Goal: Transaction & Acquisition: Purchase product/service

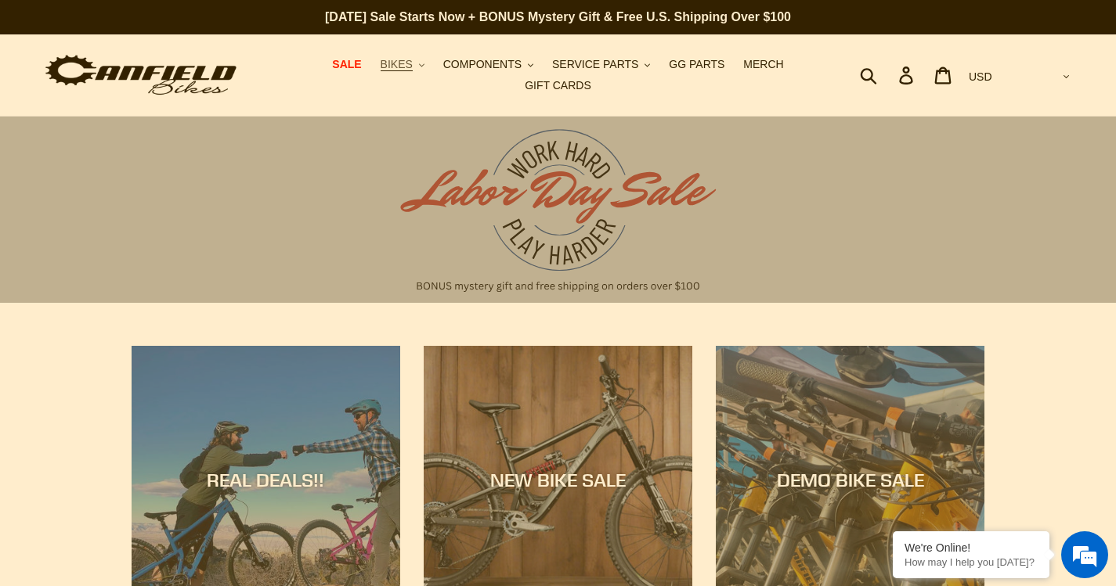
click at [397, 74] on button "BIKES .cls-1{fill:#231f20}" at bounding box center [403, 64] width 60 height 21
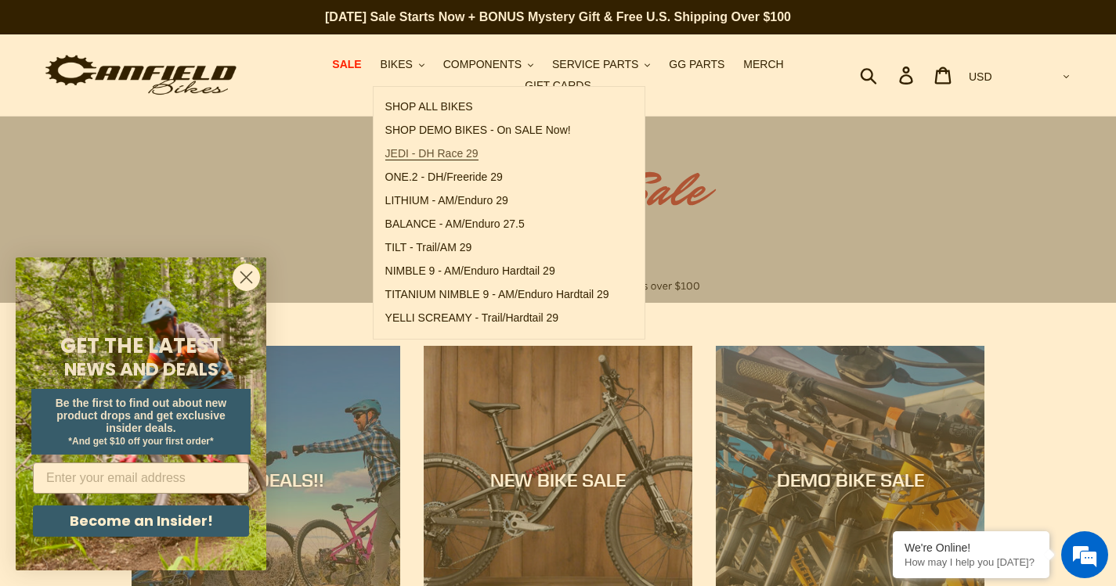
click at [424, 161] on span "JEDI - DH Race 29" at bounding box center [431, 153] width 93 height 13
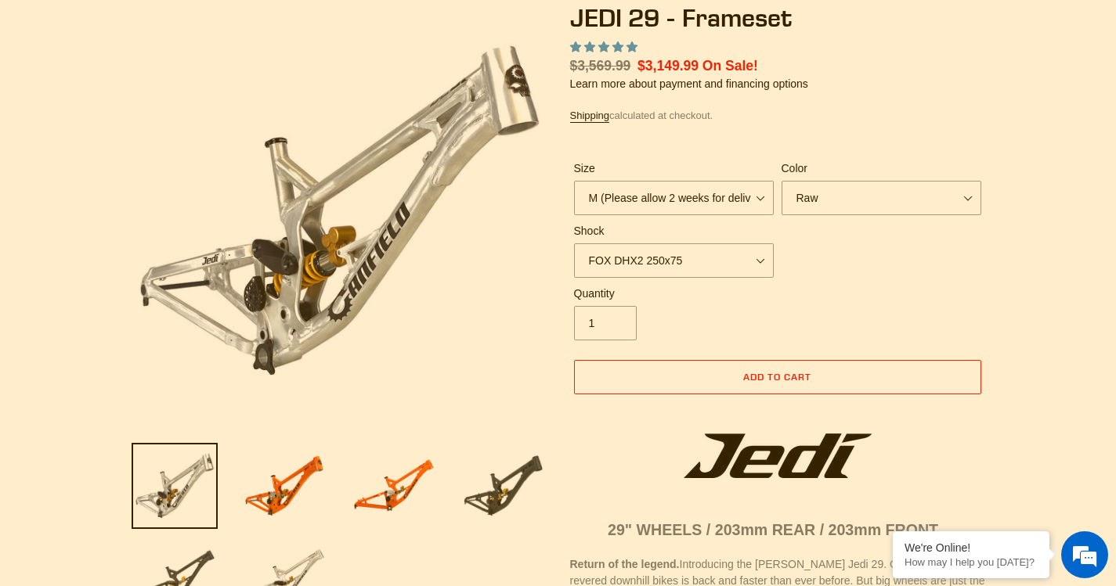
scroll to position [157, 0]
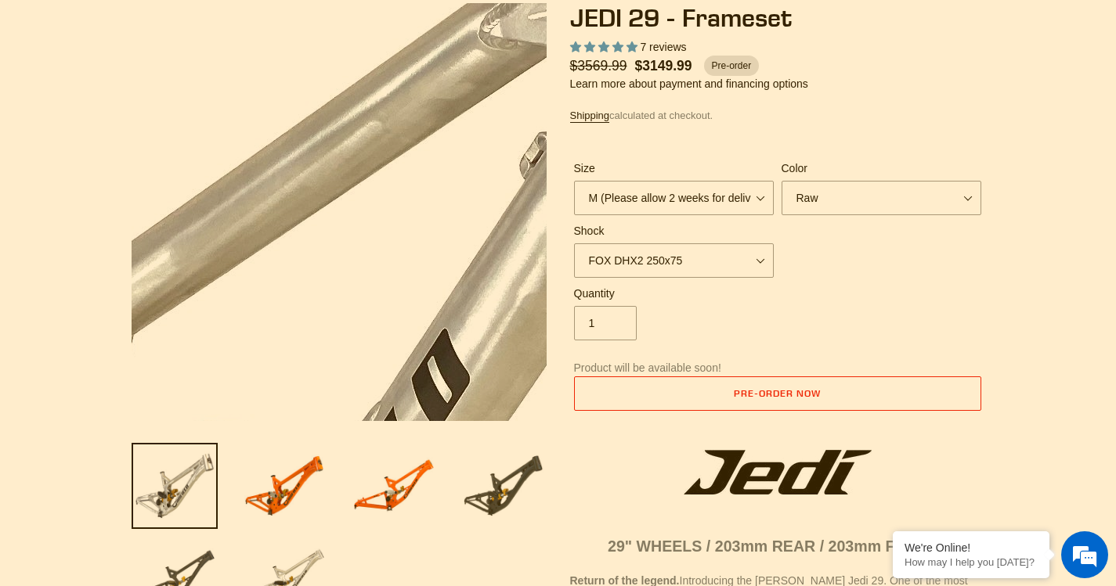
select select "highest-rating"
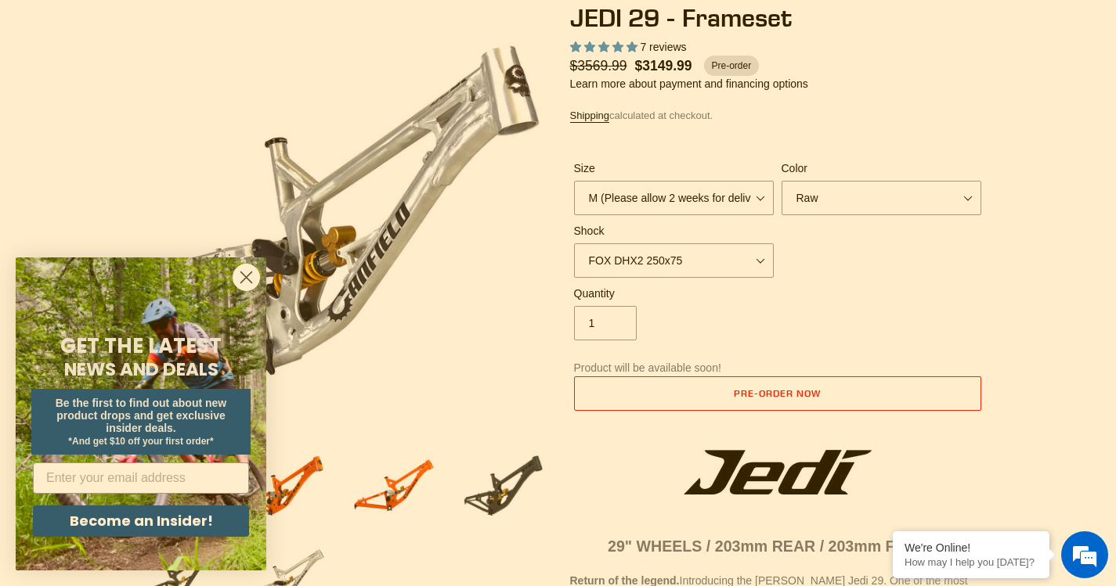
scroll to position [0, 0]
click at [243, 272] on circle "Close dialog" at bounding box center [246, 278] width 26 height 26
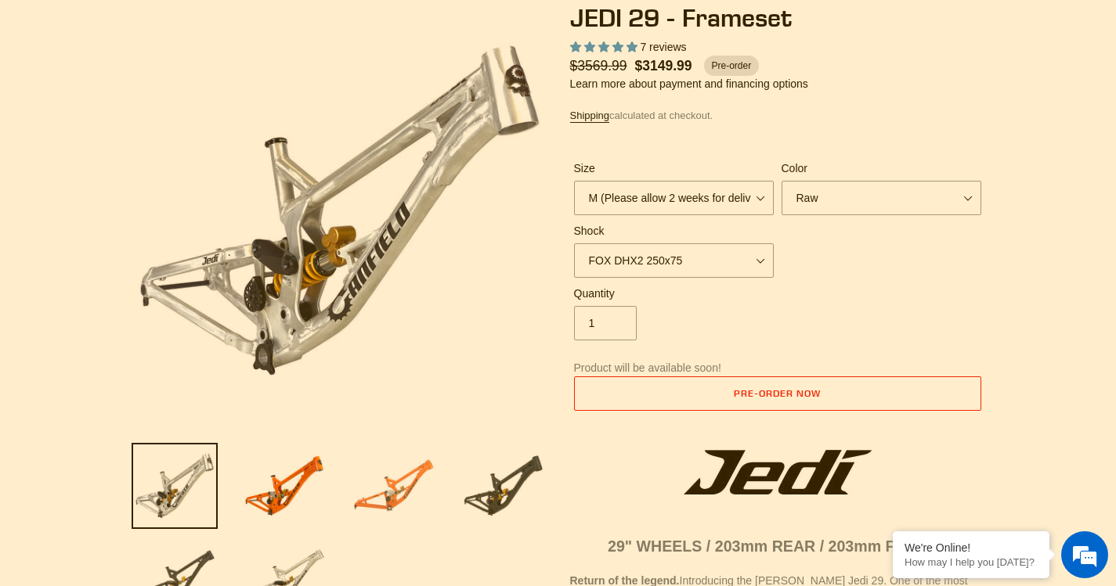
click at [381, 493] on img at bounding box center [394, 486] width 86 height 86
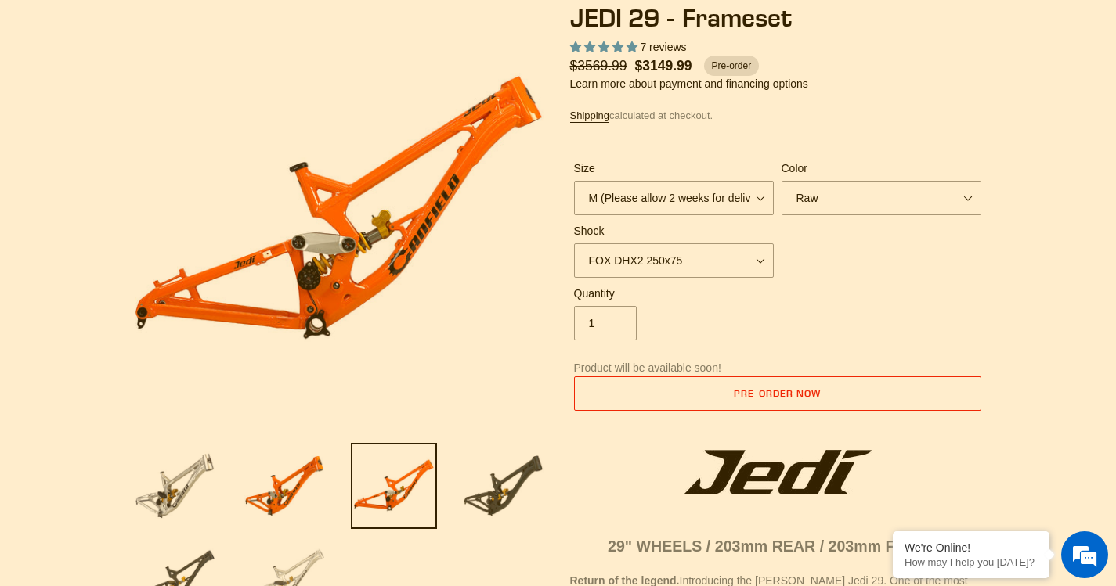
click at [316, 552] on img at bounding box center [284, 577] width 86 height 86
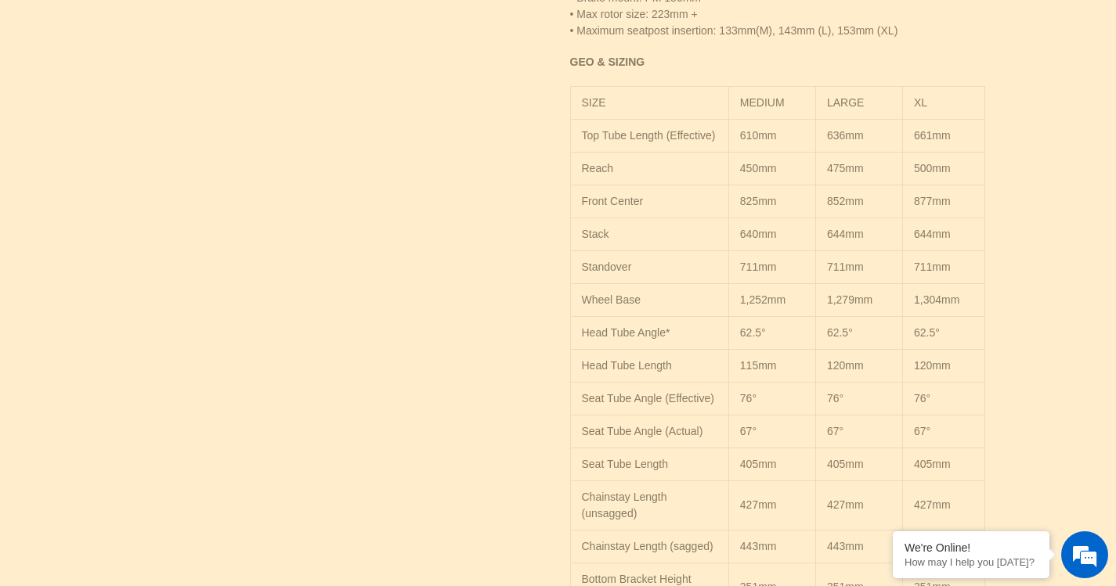
select select "highest-rating"
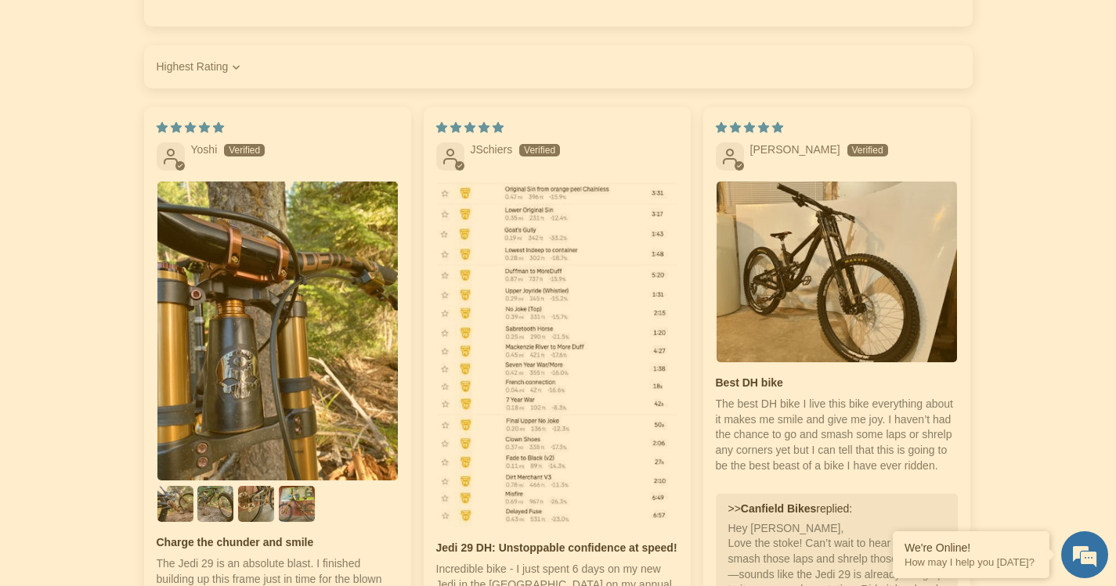
scroll to position [2662, 0]
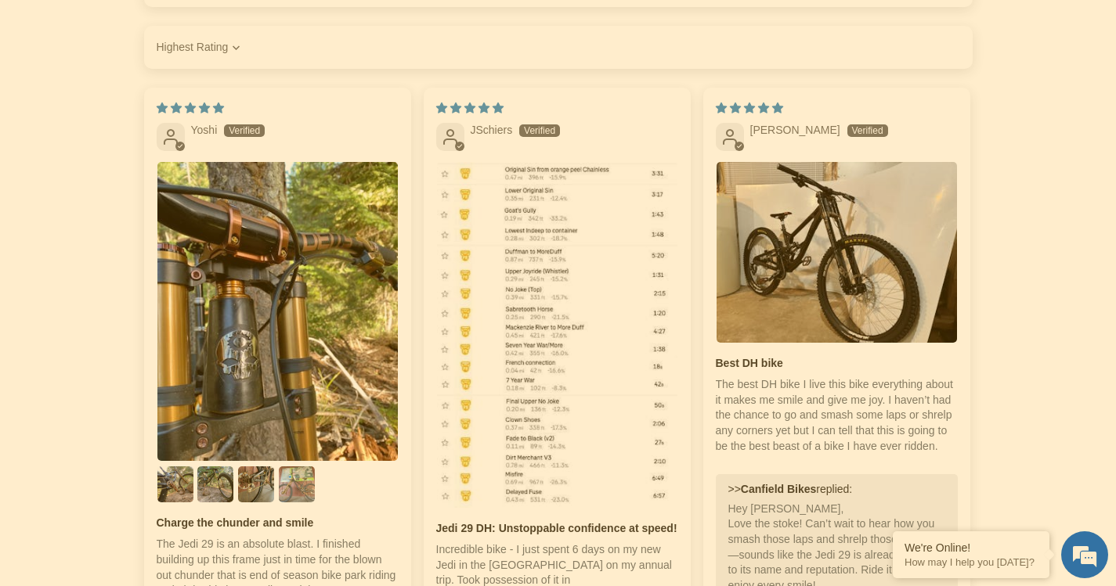
click at [290, 470] on img "Link to user picture 5" at bounding box center [297, 485] width 36 height 36
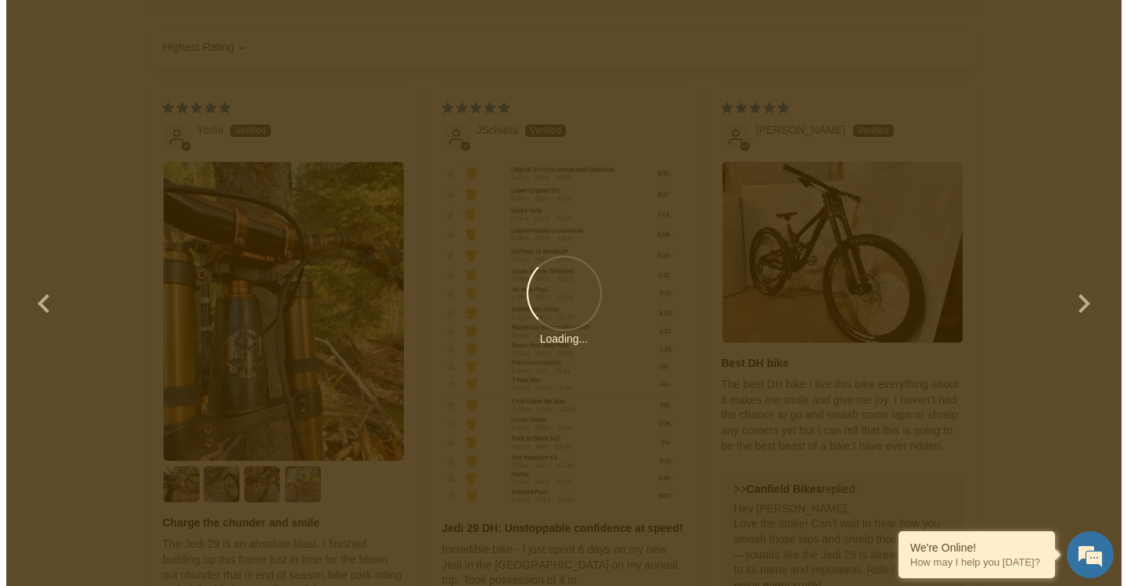
scroll to position [0, 0]
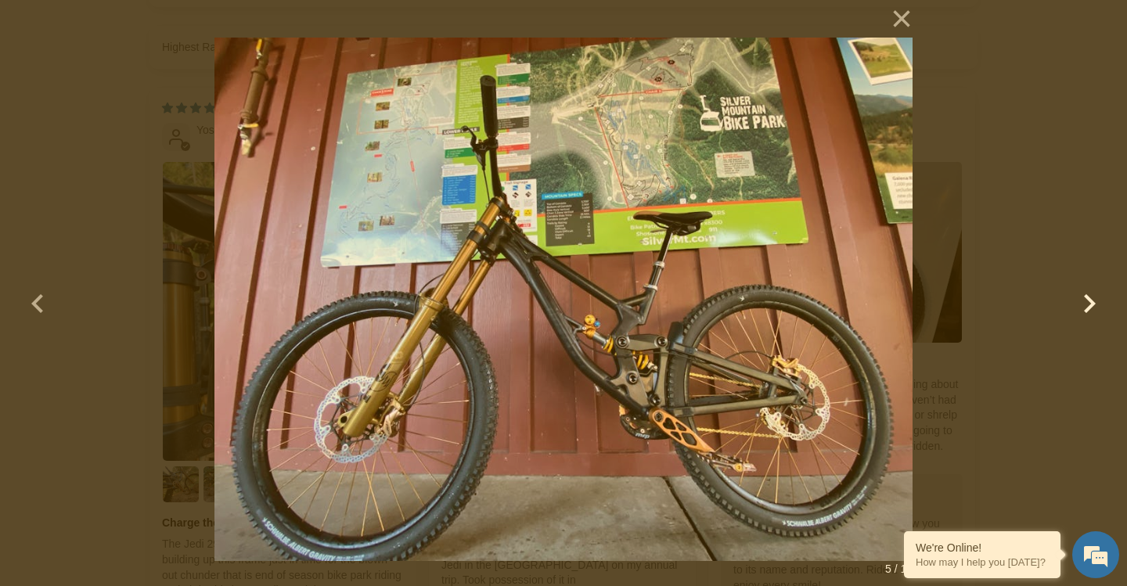
click at [1087, 305] on button "button" at bounding box center [1090, 294] width 38 height 38
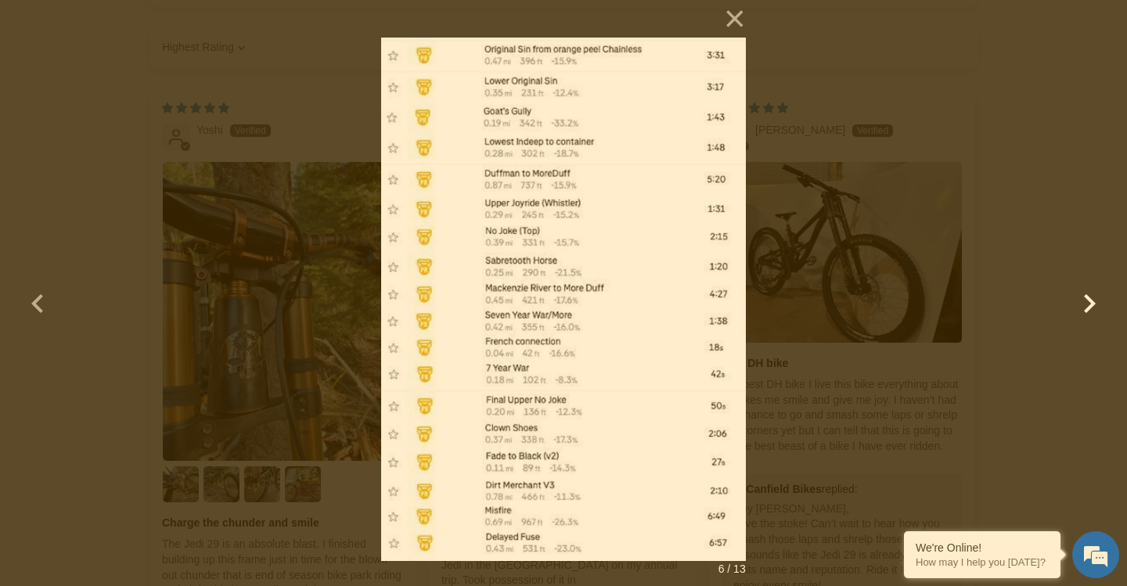
click at [1087, 305] on button "button" at bounding box center [1090, 294] width 38 height 38
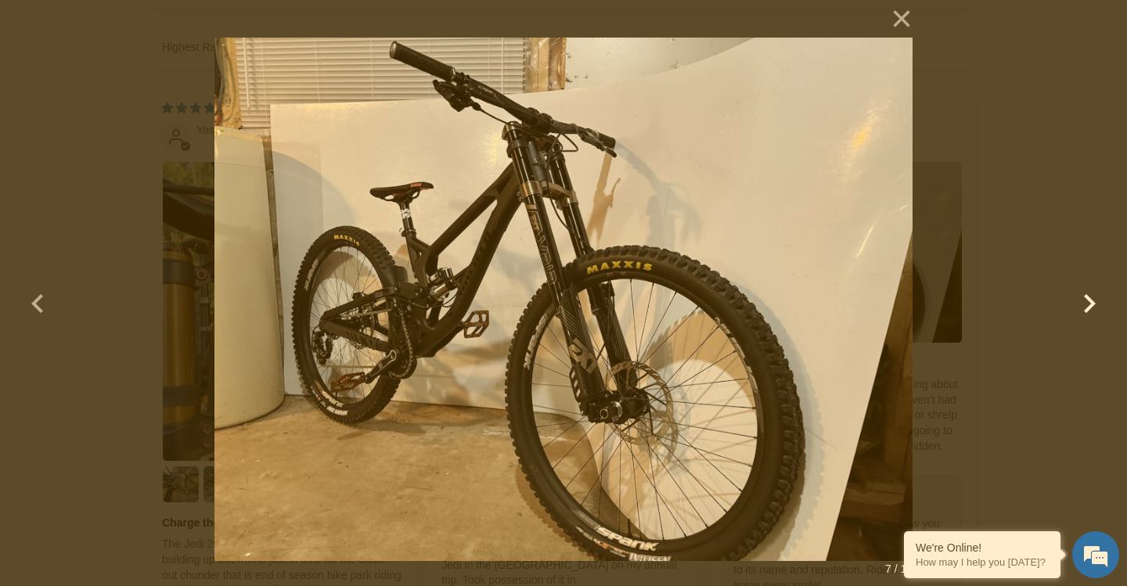
click at [1087, 305] on button "button" at bounding box center [1090, 294] width 38 height 38
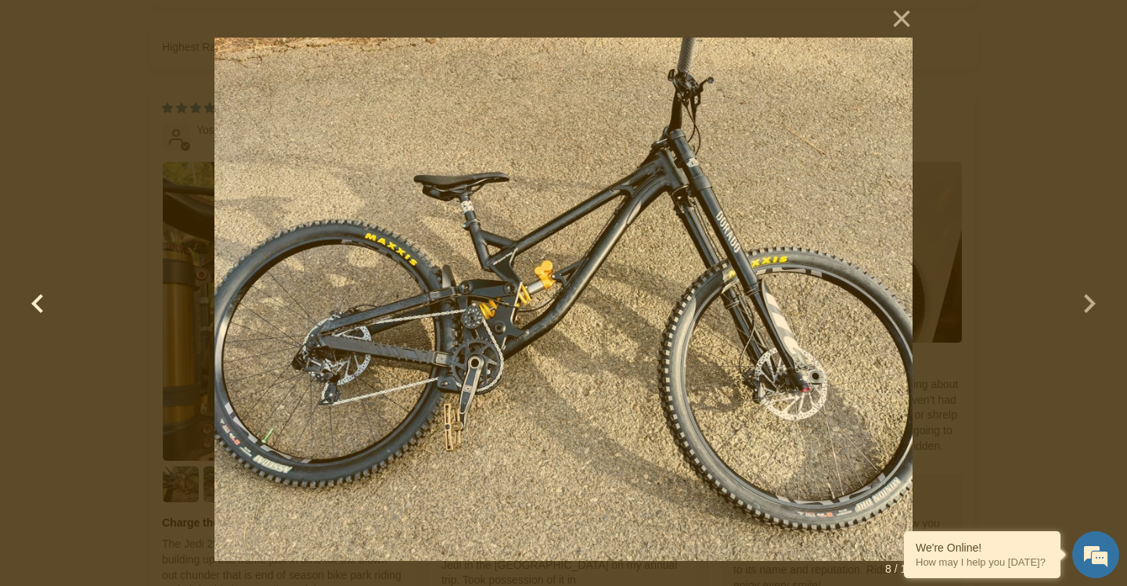
click at [42, 299] on button "button" at bounding box center [38, 294] width 38 height 38
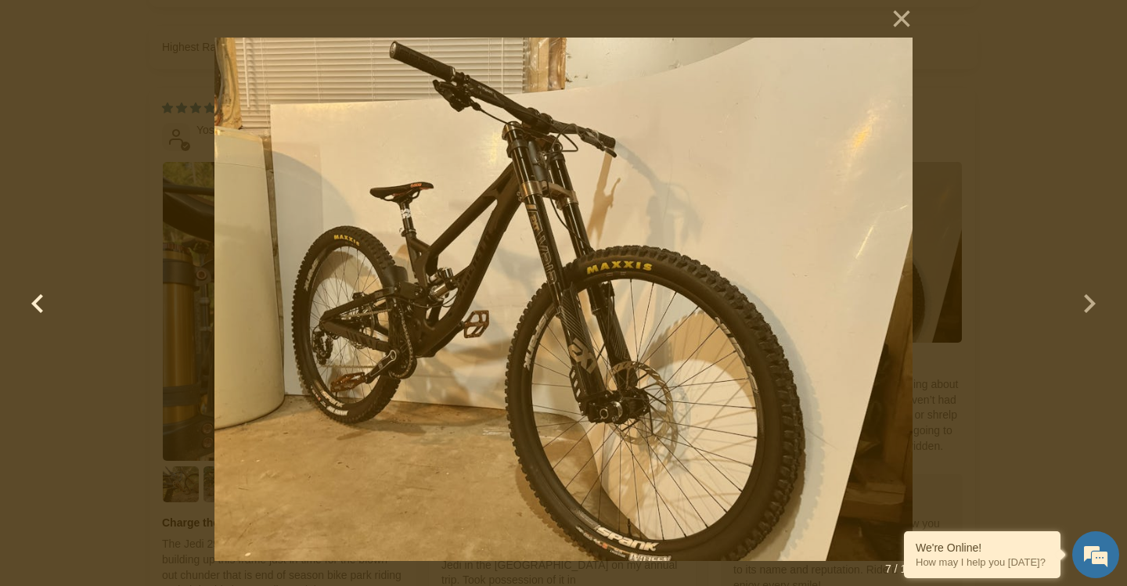
click at [42, 299] on button "button" at bounding box center [38, 294] width 38 height 38
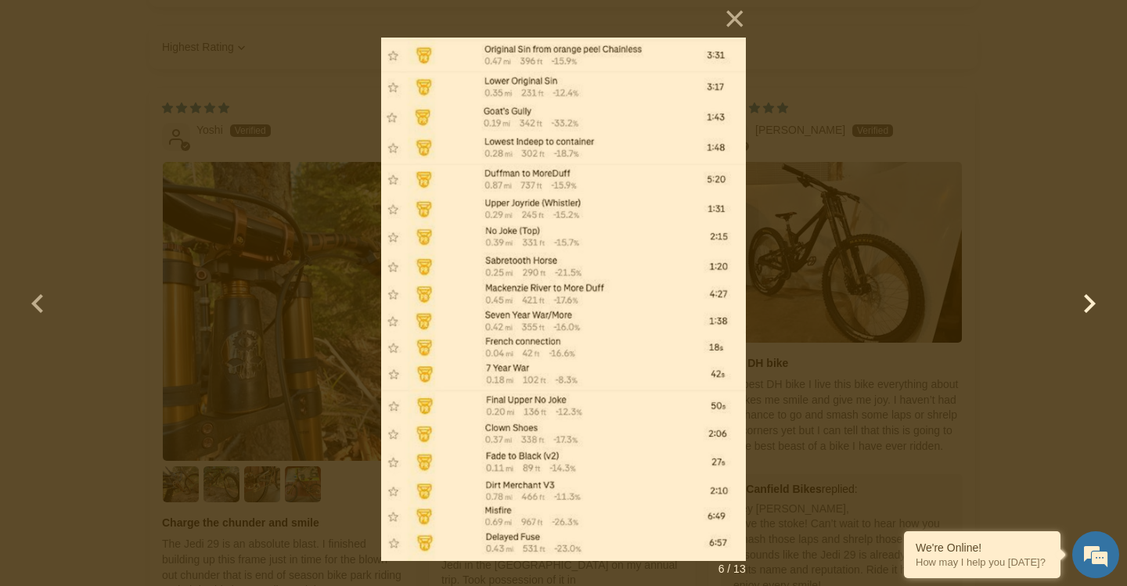
click at [1089, 303] on button "button" at bounding box center [1090, 294] width 38 height 38
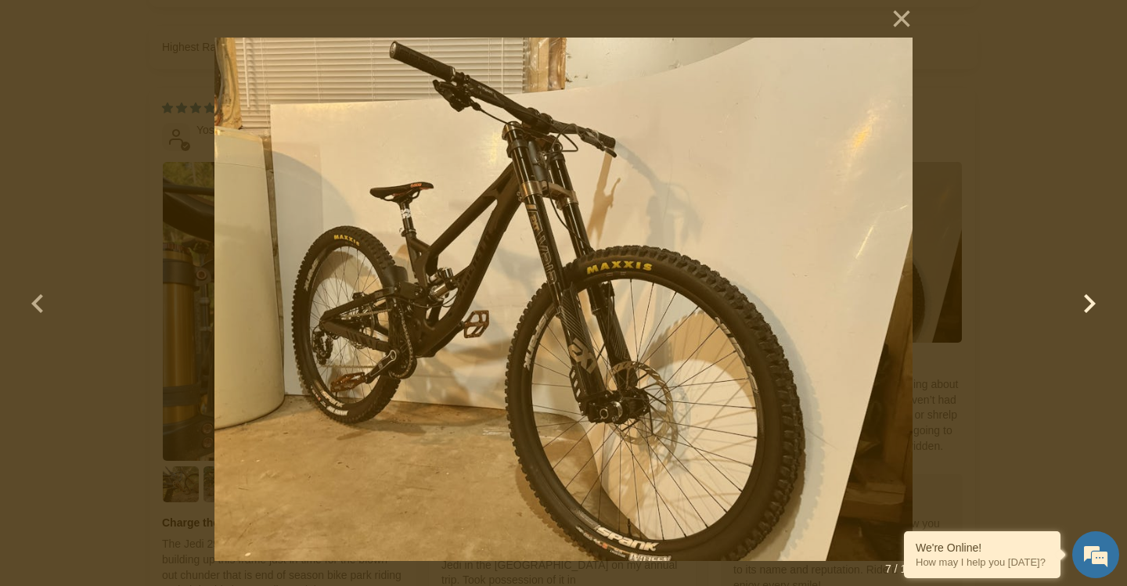
click at [1089, 303] on button "button" at bounding box center [1090, 294] width 38 height 38
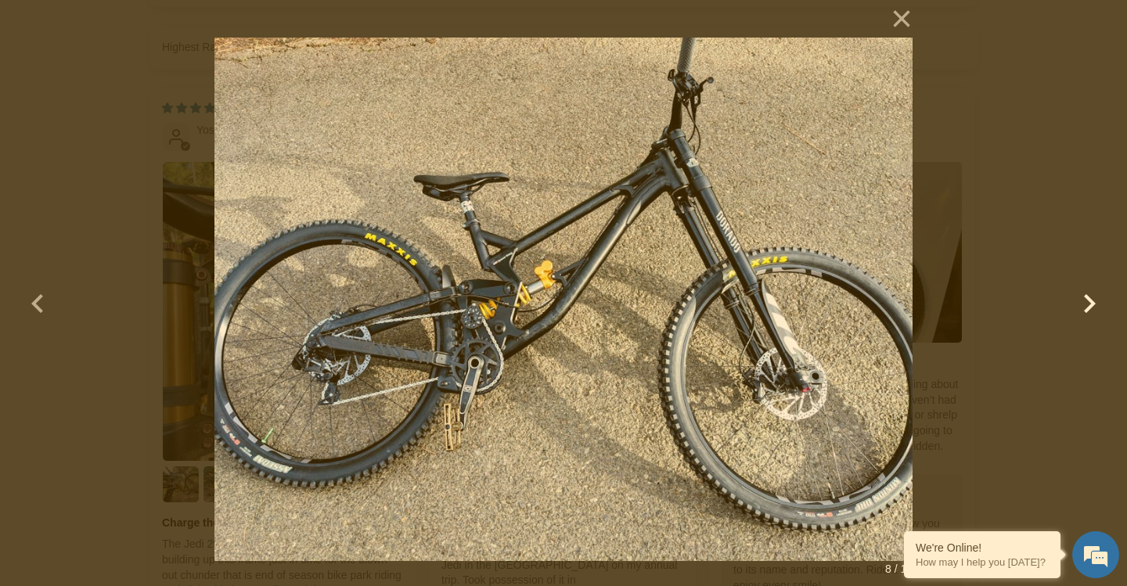
click at [1089, 303] on button "button" at bounding box center [1090, 294] width 38 height 38
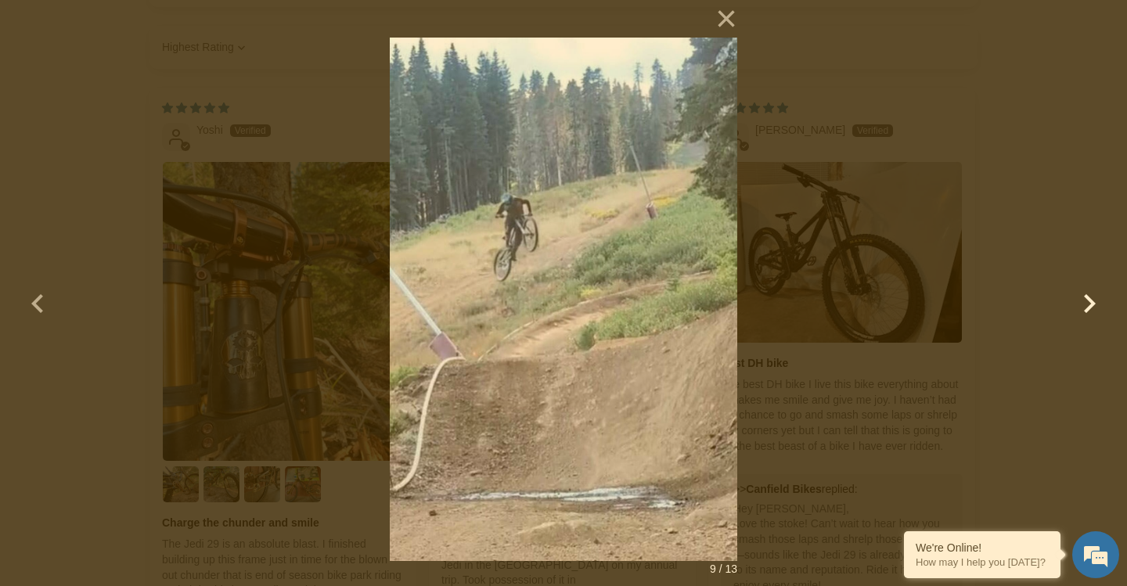
click at [1089, 303] on button "button" at bounding box center [1090, 294] width 38 height 38
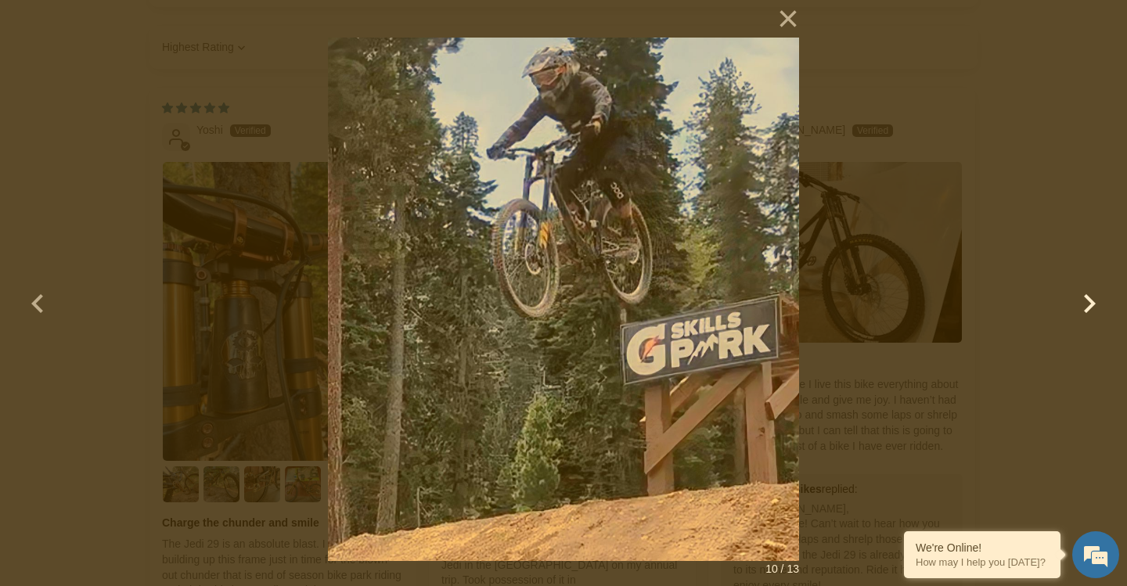
click at [1089, 303] on button "button" at bounding box center [1090, 294] width 38 height 38
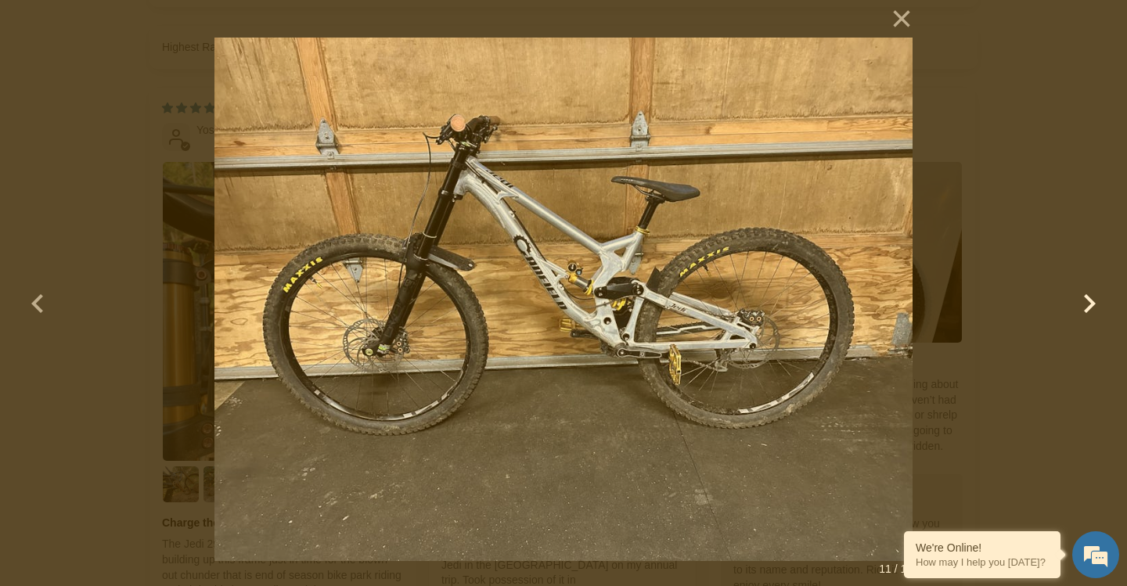
click at [1089, 303] on button "button" at bounding box center [1090, 294] width 38 height 38
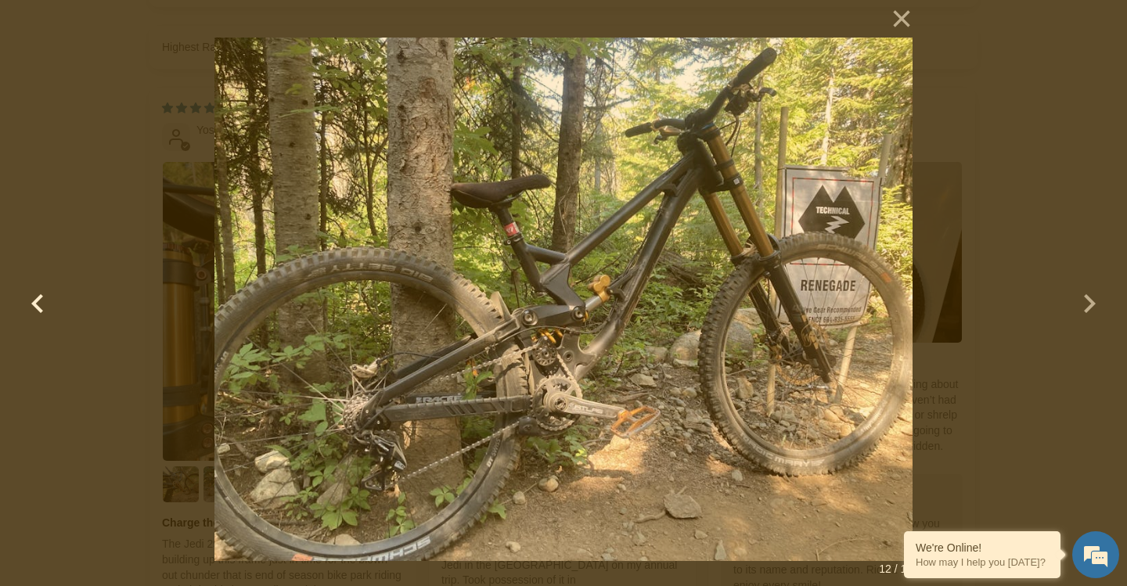
click at [34, 301] on button "button" at bounding box center [38, 294] width 38 height 38
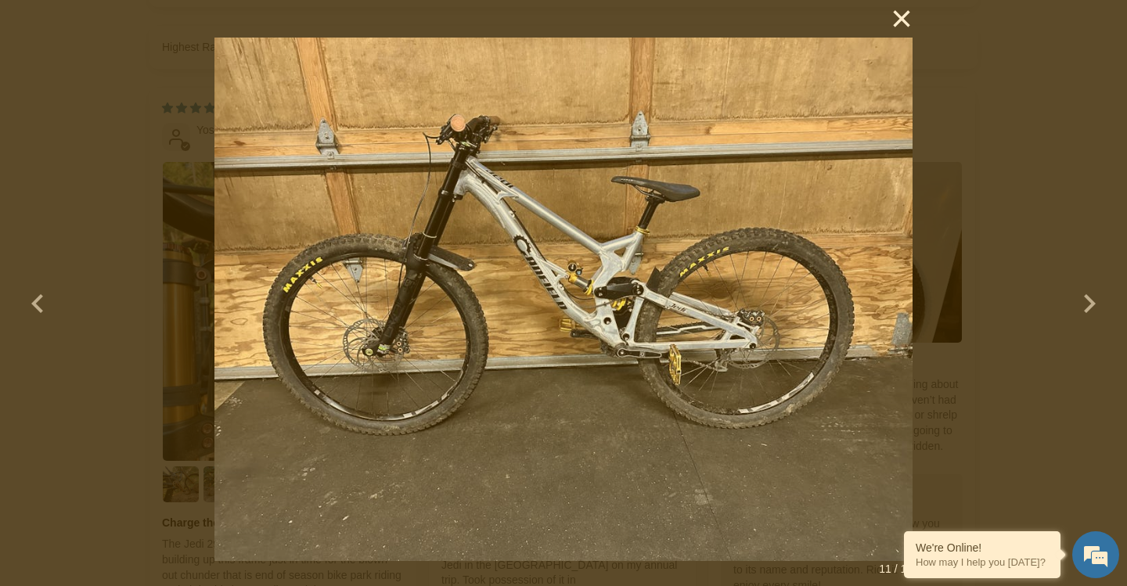
click at [904, 20] on button "×" at bounding box center [894, 19] width 38 height 38
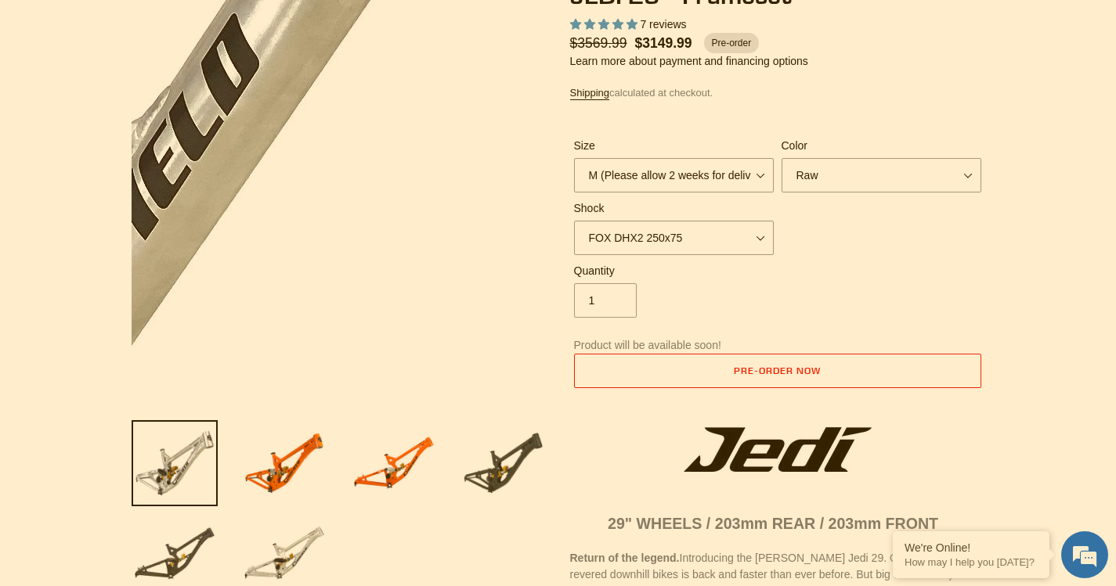
scroll to position [270, 0]
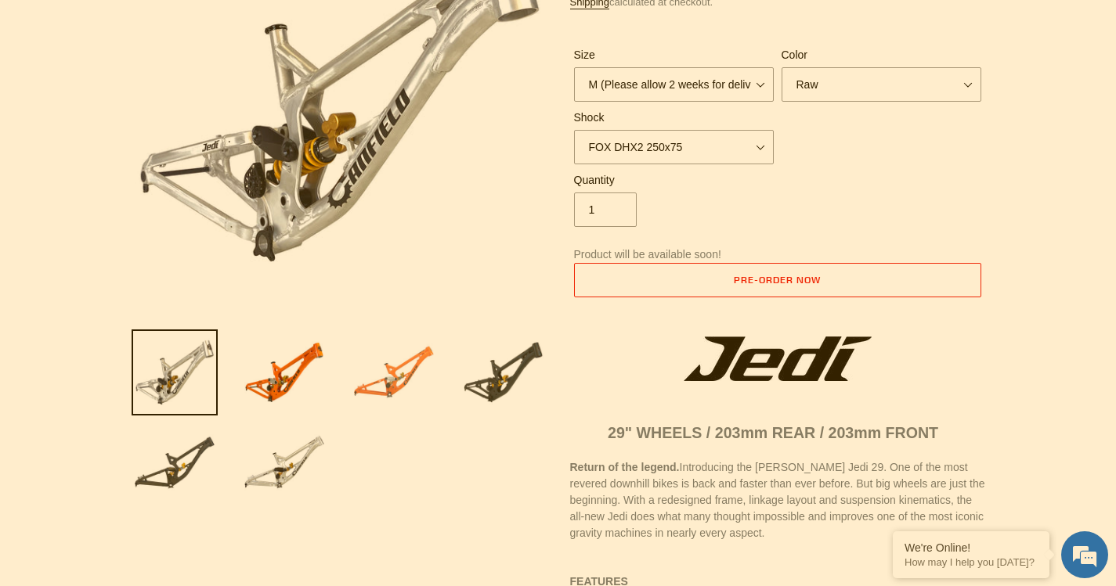
click at [413, 362] on img at bounding box center [394, 373] width 86 height 86
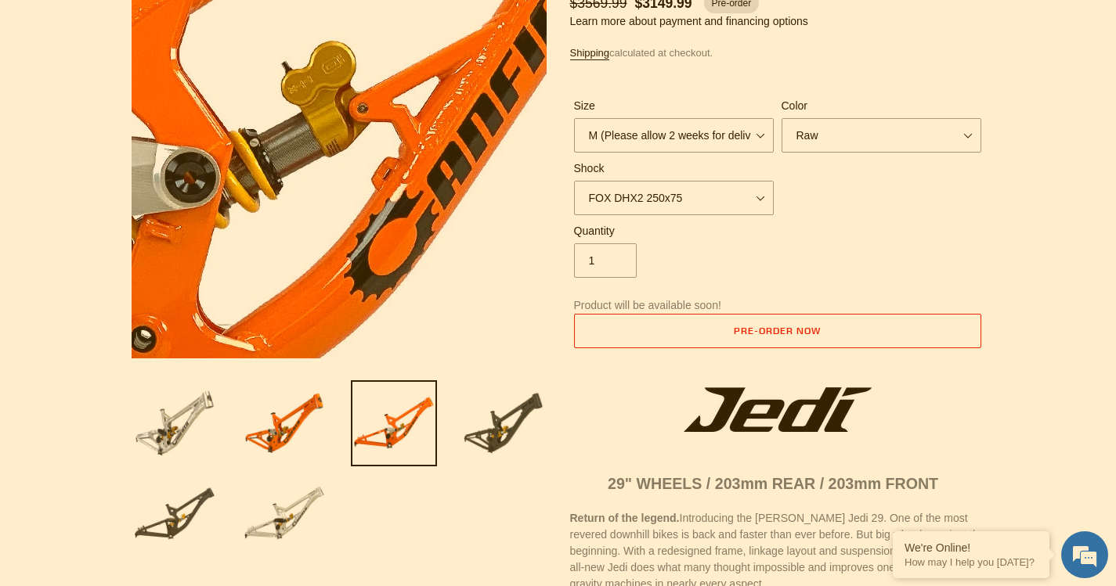
scroll to position [192, 0]
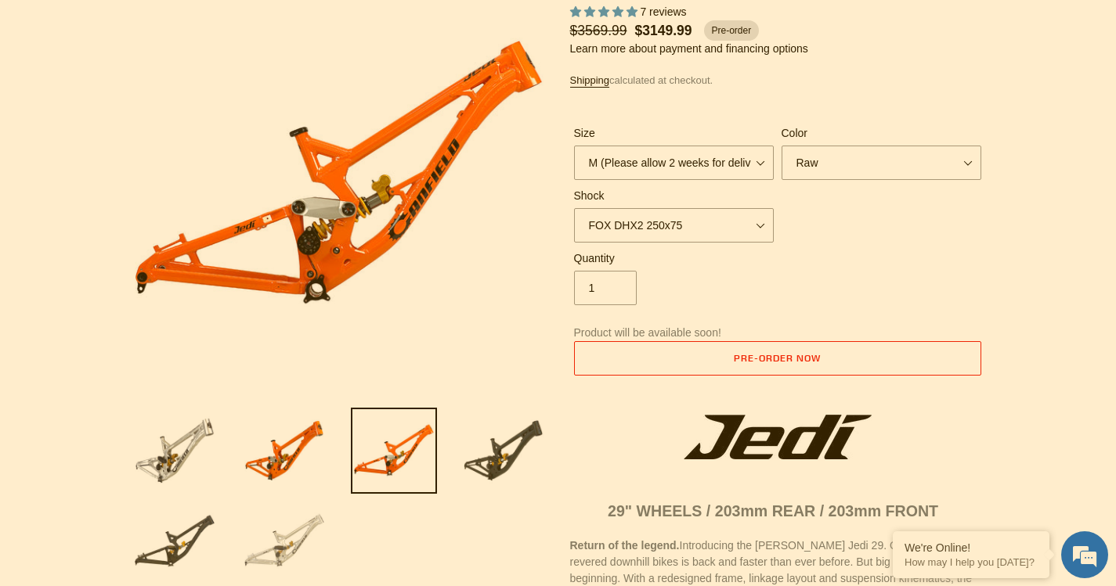
click at [290, 536] on img at bounding box center [284, 542] width 86 height 86
